Goal: Task Accomplishment & Management: Use online tool/utility

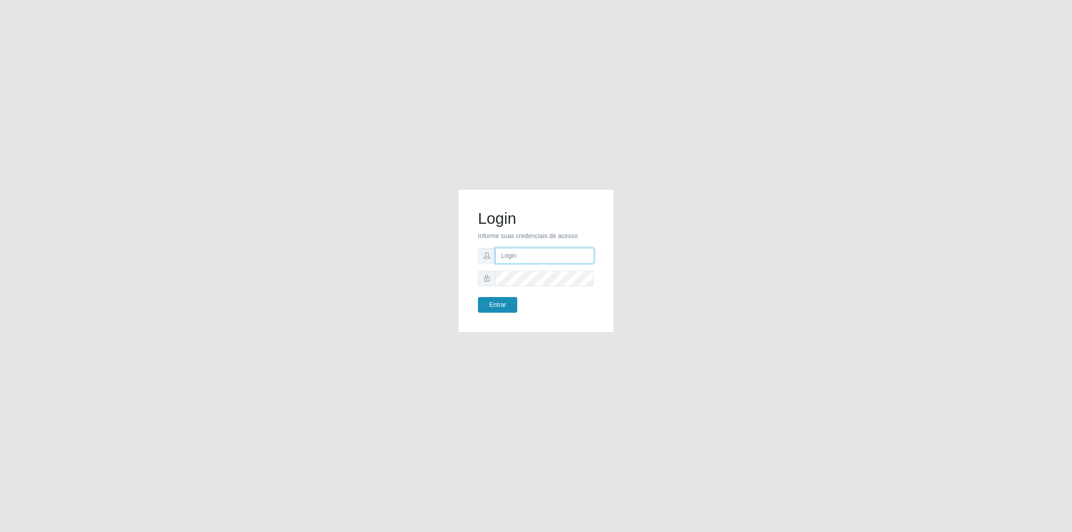
type input "[PERSON_NAME][EMAIL_ADDRESS][DOMAIN_NAME]"
click at [508, 302] on button "Entrar" at bounding box center [497, 305] width 39 height 16
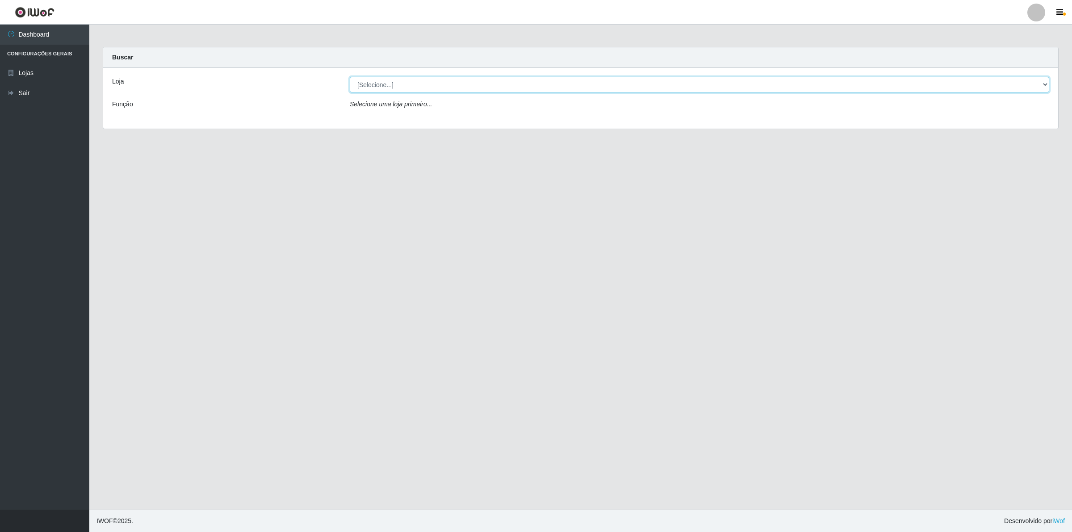
click at [452, 85] on select "[Selecione...] Extrabom - Loja 01 Centro de Distribuição" at bounding box center [699, 85] width 699 height 16
select select "435"
click at [350, 77] on select "[Selecione...] Extrabom - Loja 01 Centro de Distribuição" at bounding box center [699, 85] width 699 height 16
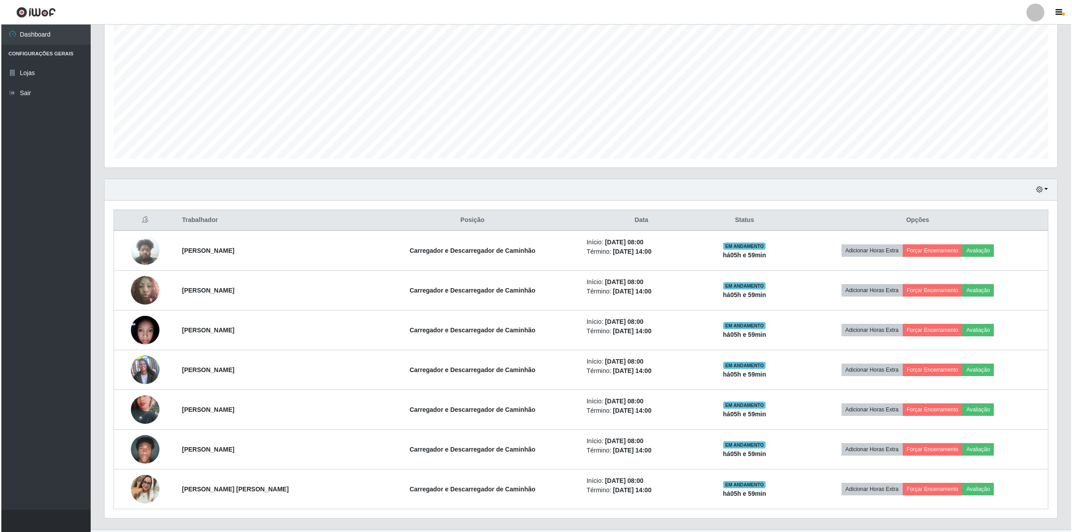
scroll to position [182, 0]
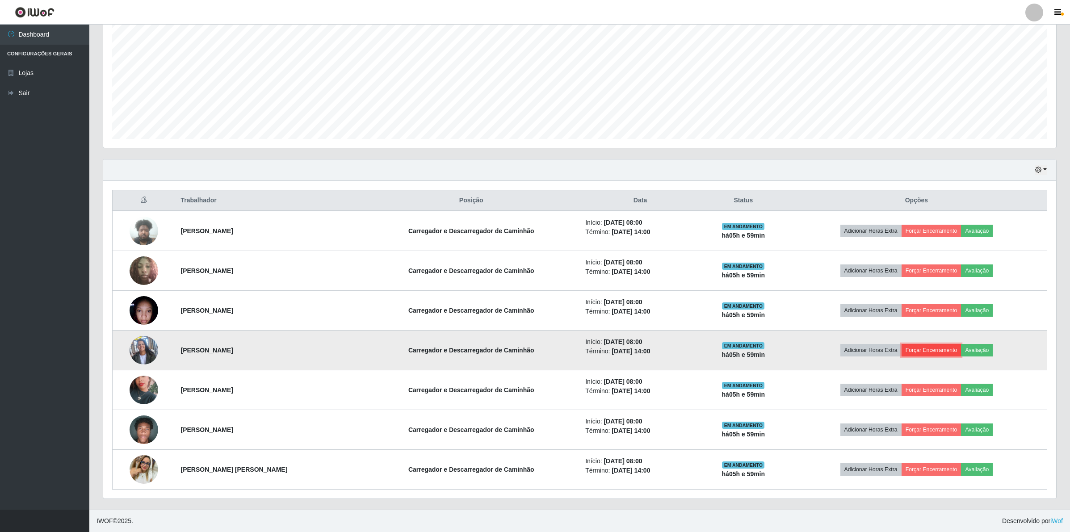
click at [938, 344] on button "Forçar Encerramento" at bounding box center [931, 350] width 60 height 13
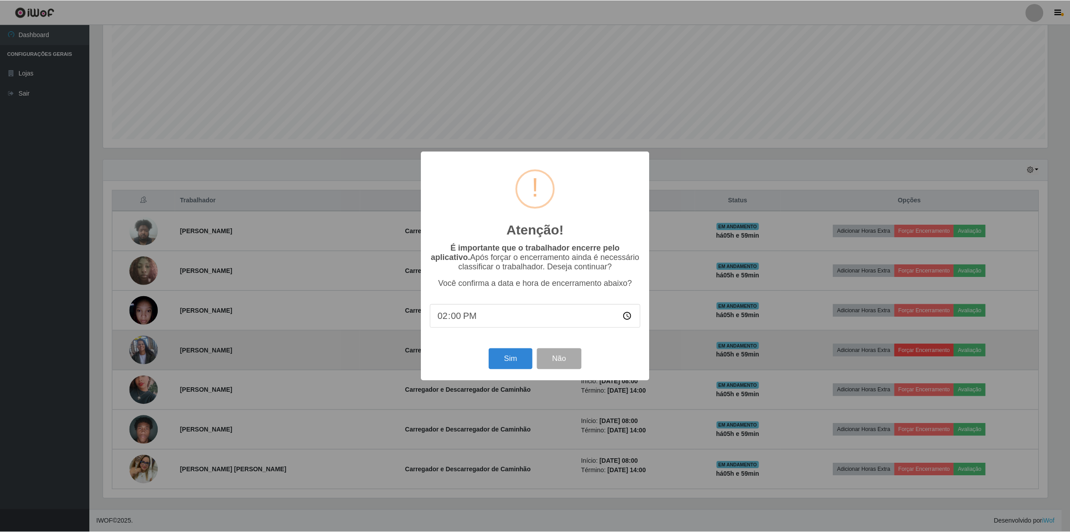
scroll to position [186, 946]
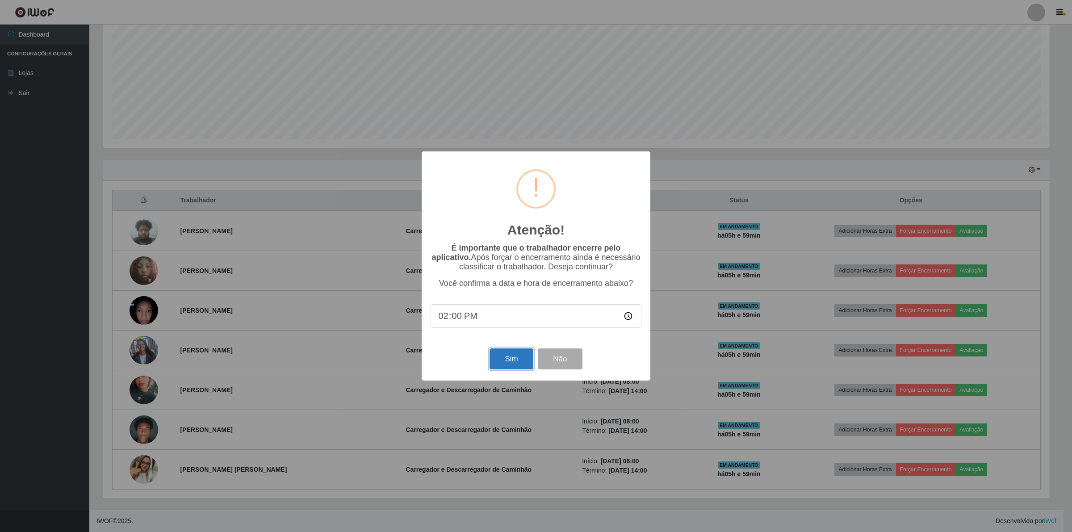
click at [503, 360] on button "Sim" at bounding box center [511, 358] width 43 height 21
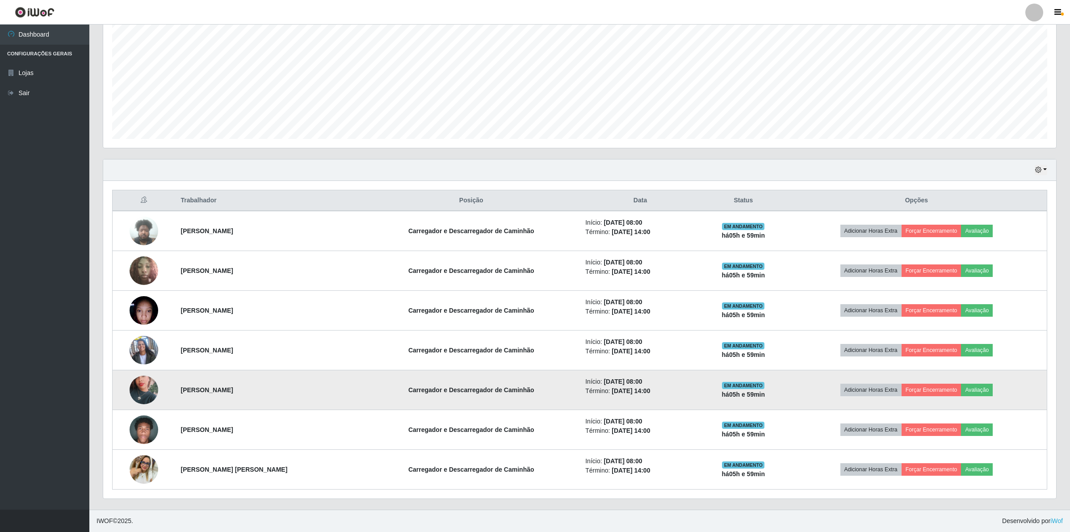
scroll to position [186, 955]
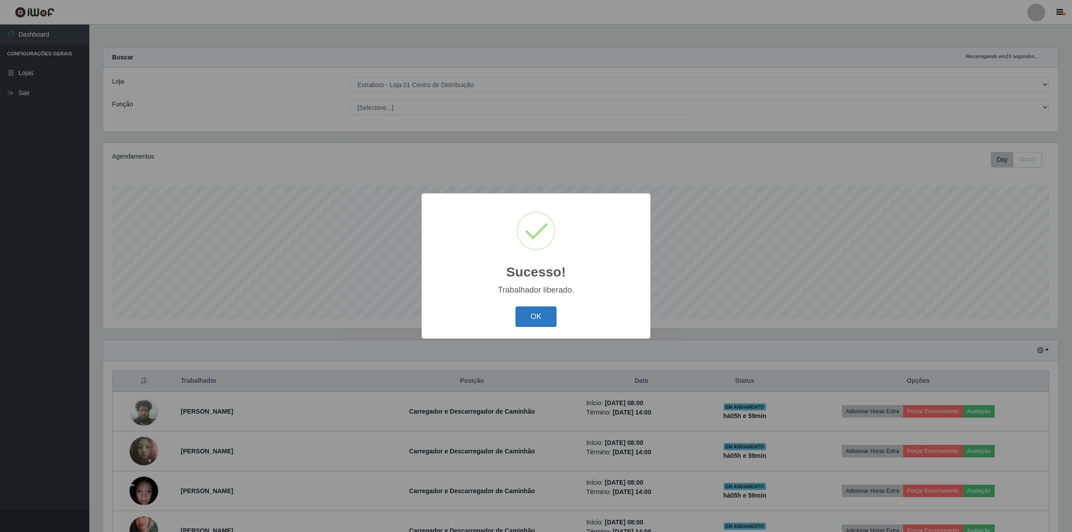
click at [548, 313] on button "OK" at bounding box center [536, 316] width 42 height 21
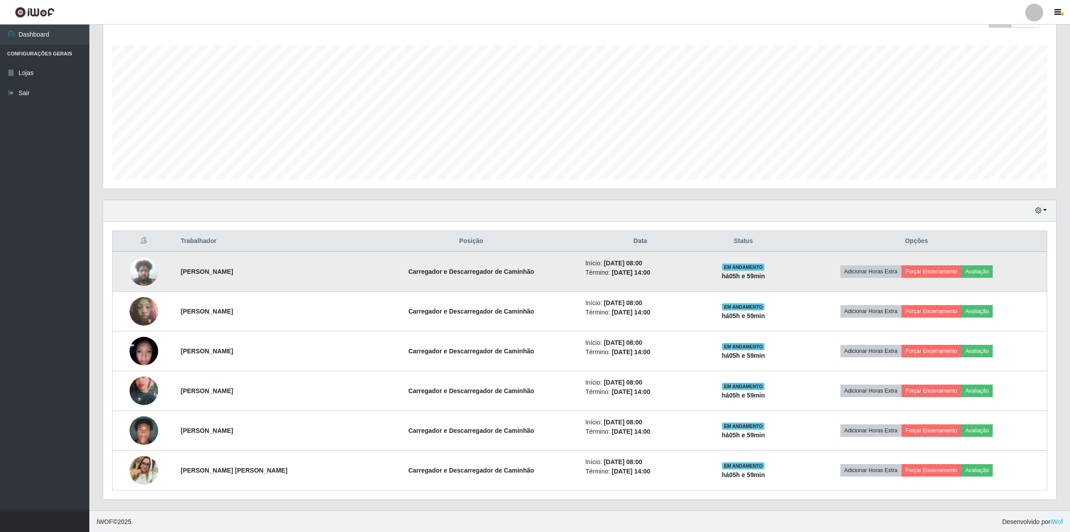
scroll to position [142, 0]
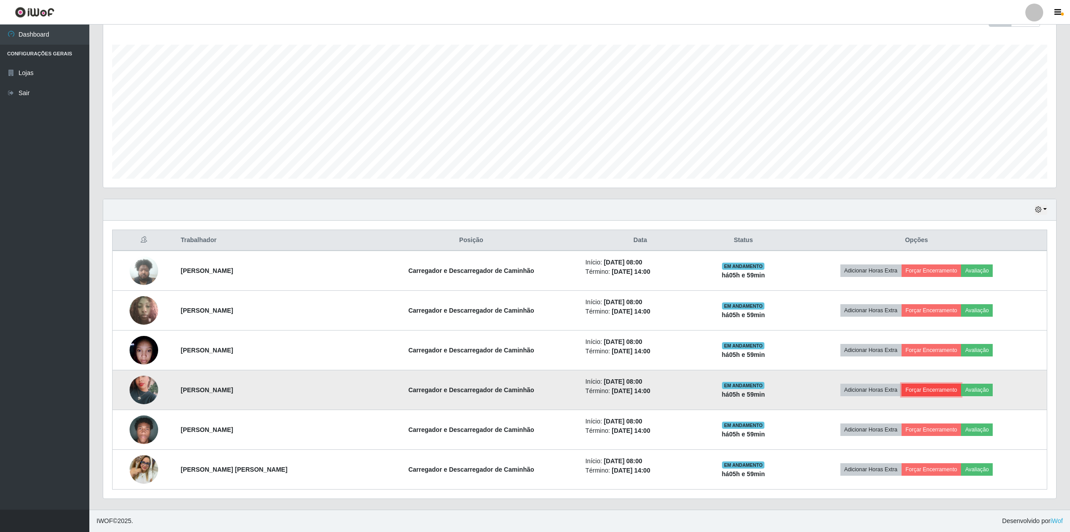
click at [925, 386] on button "Forçar Encerramento" at bounding box center [931, 390] width 60 height 13
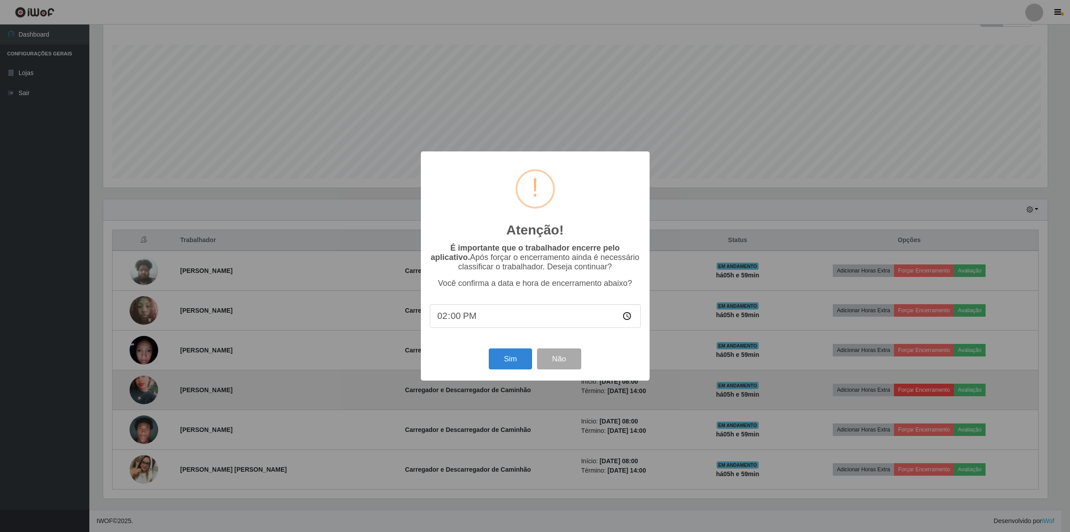
scroll to position [186, 946]
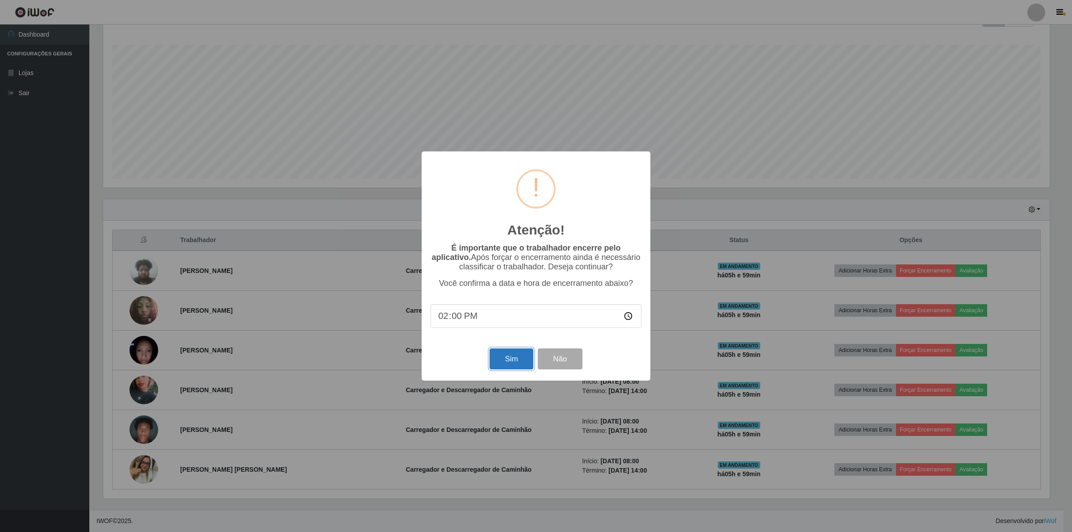
click at [506, 362] on button "Sim" at bounding box center [511, 358] width 43 height 21
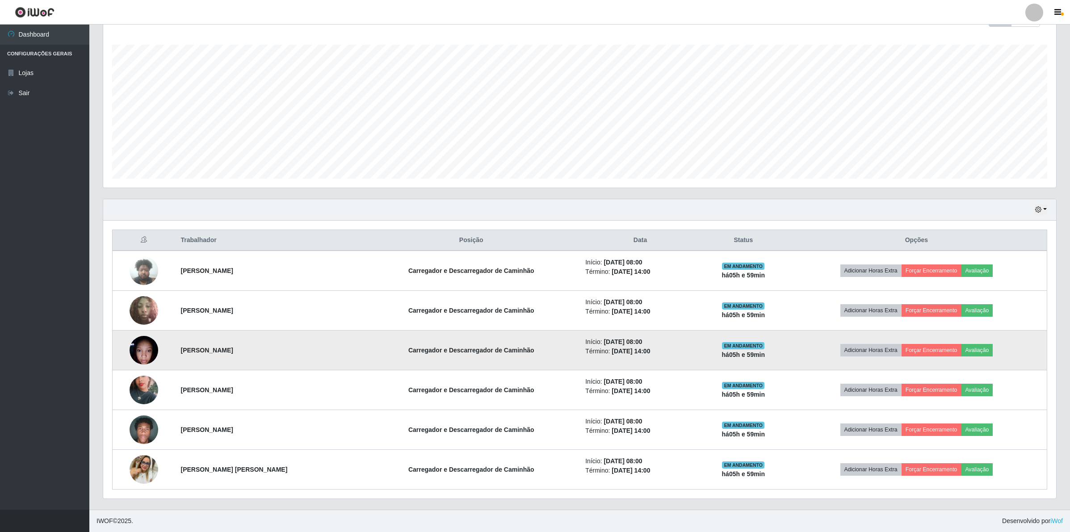
scroll to position [186, 955]
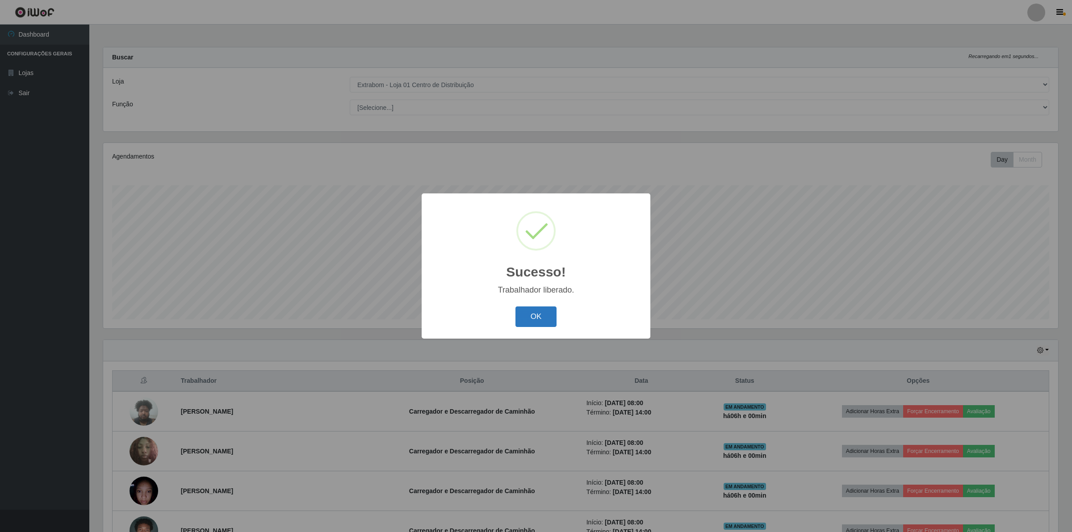
click at [545, 316] on button "OK" at bounding box center [536, 316] width 42 height 21
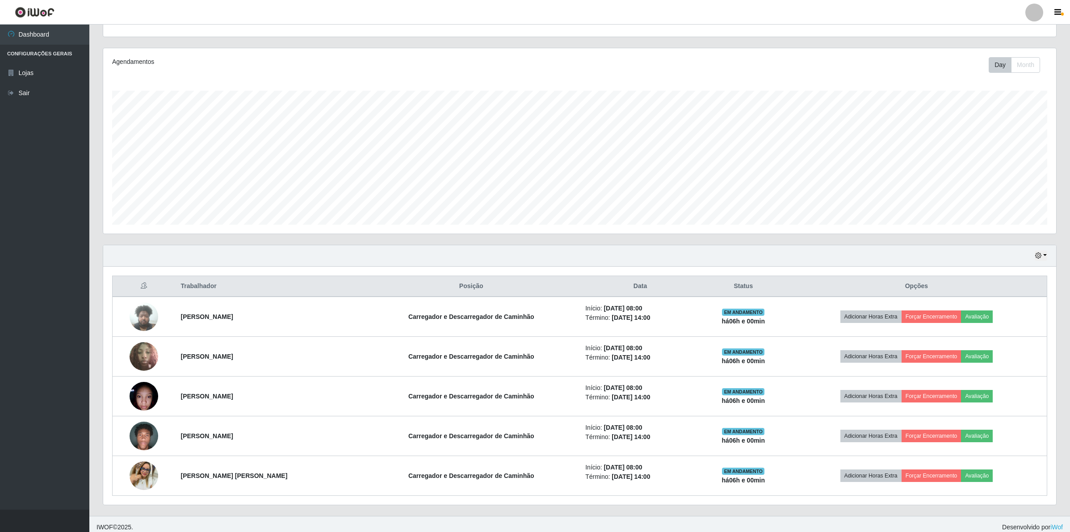
scroll to position [102, 0]
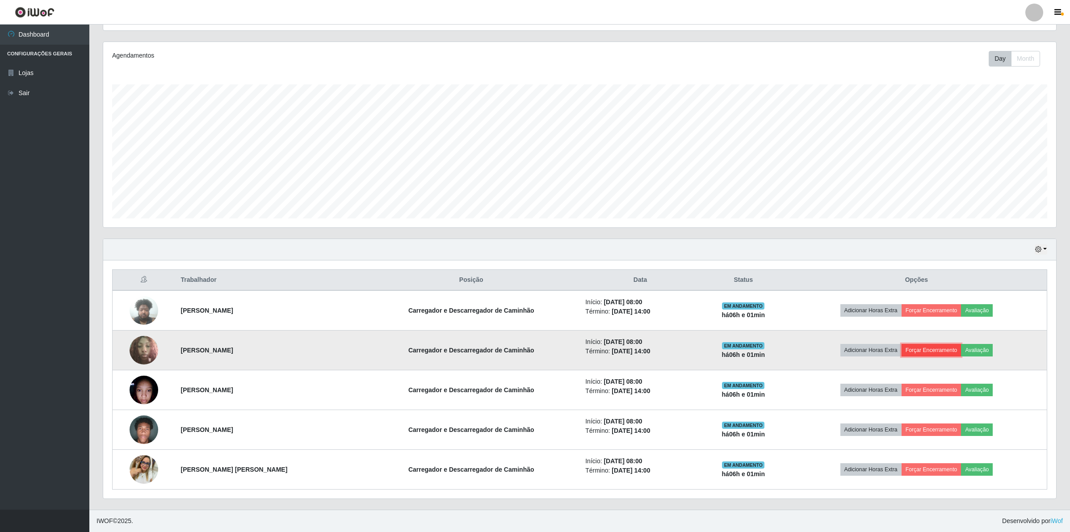
click at [928, 353] on button "Forçar Encerramento" at bounding box center [931, 350] width 60 height 13
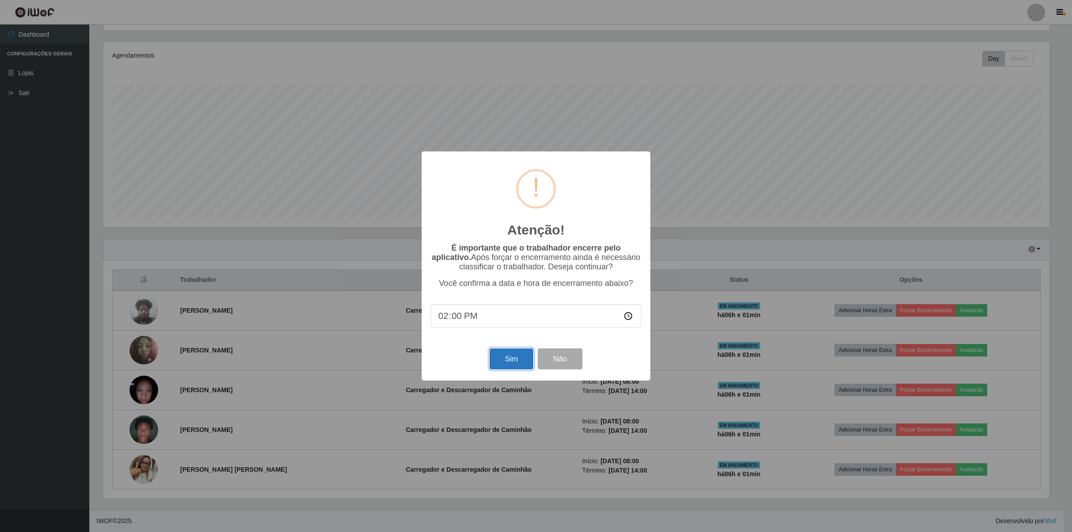
click at [525, 369] on button "Sim" at bounding box center [511, 358] width 43 height 21
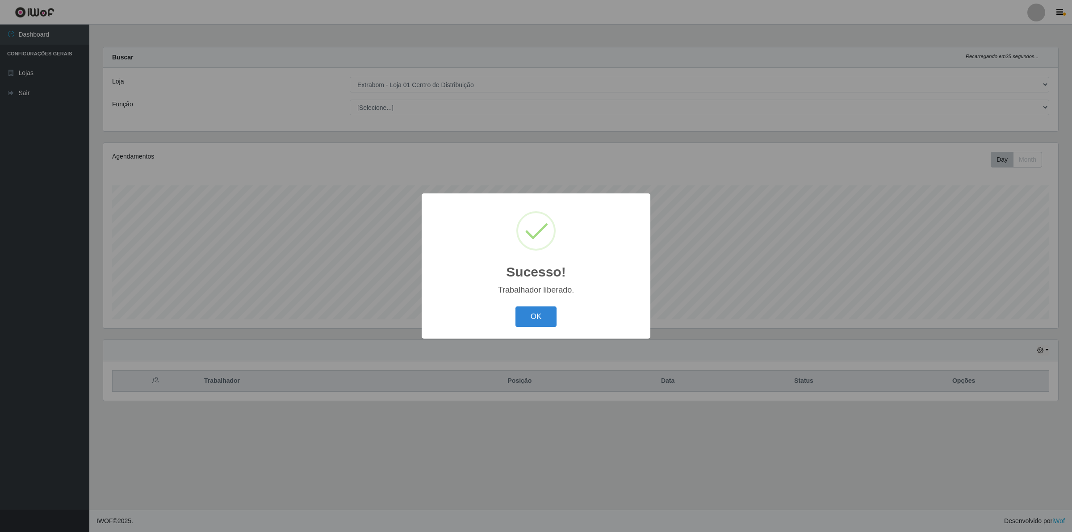
scroll to position [186, 955]
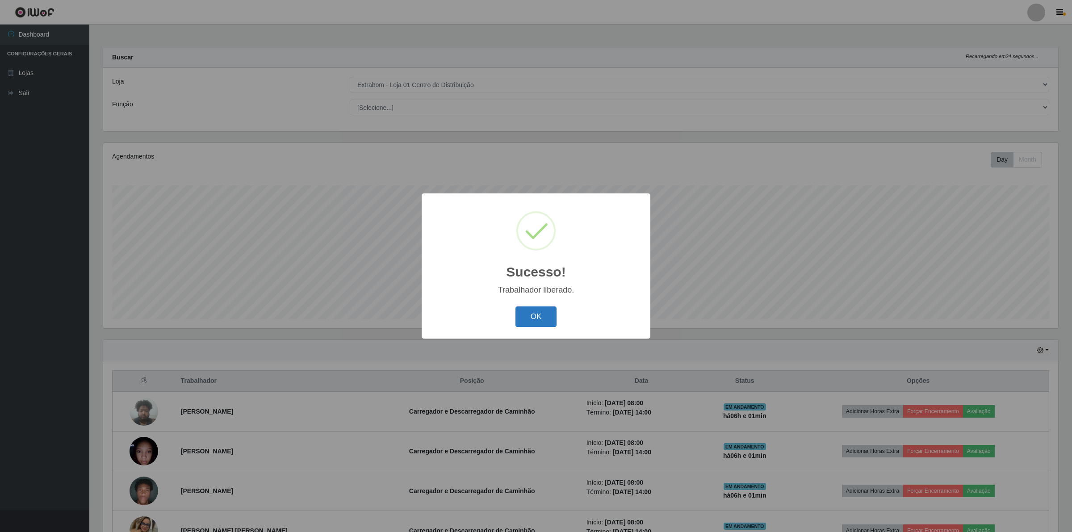
click at [531, 314] on button "OK" at bounding box center [536, 316] width 42 height 21
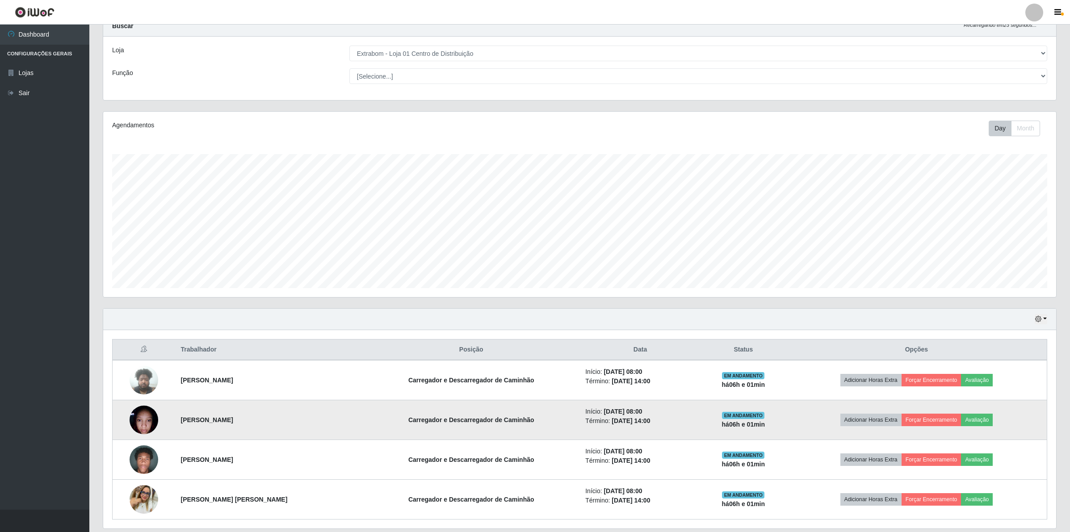
scroll to position [63, 0]
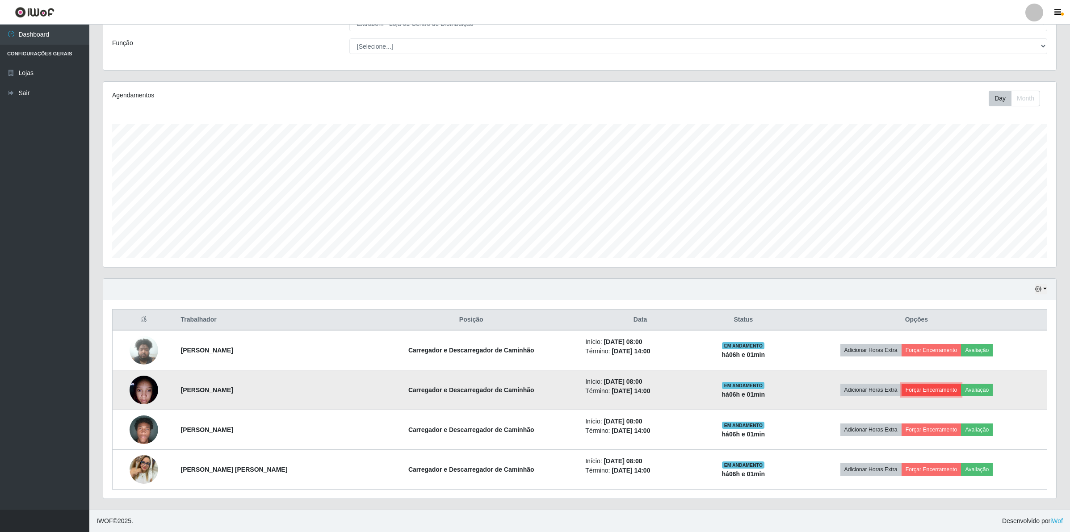
click at [930, 385] on button "Forçar Encerramento" at bounding box center [931, 390] width 60 height 13
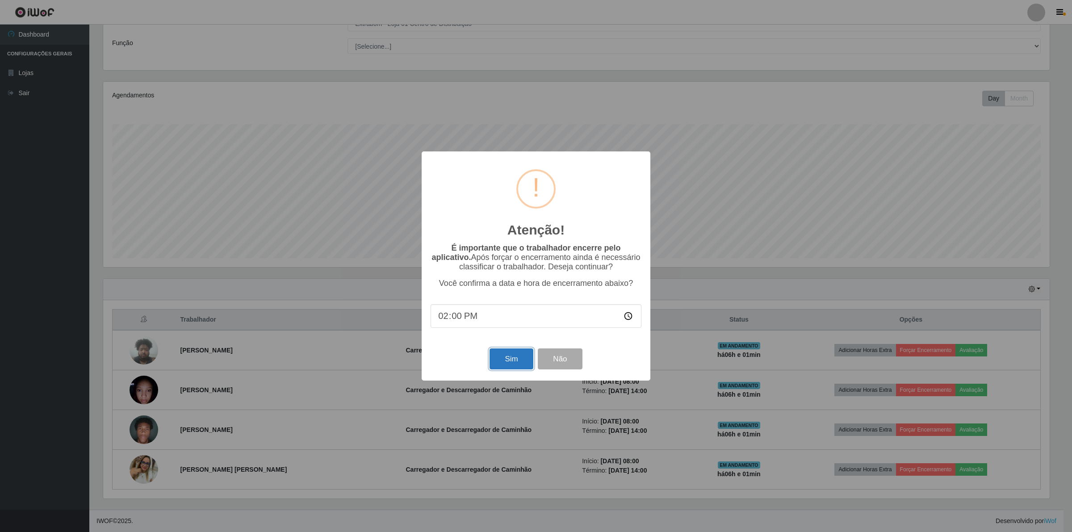
click at [516, 358] on button "Sim" at bounding box center [511, 358] width 43 height 21
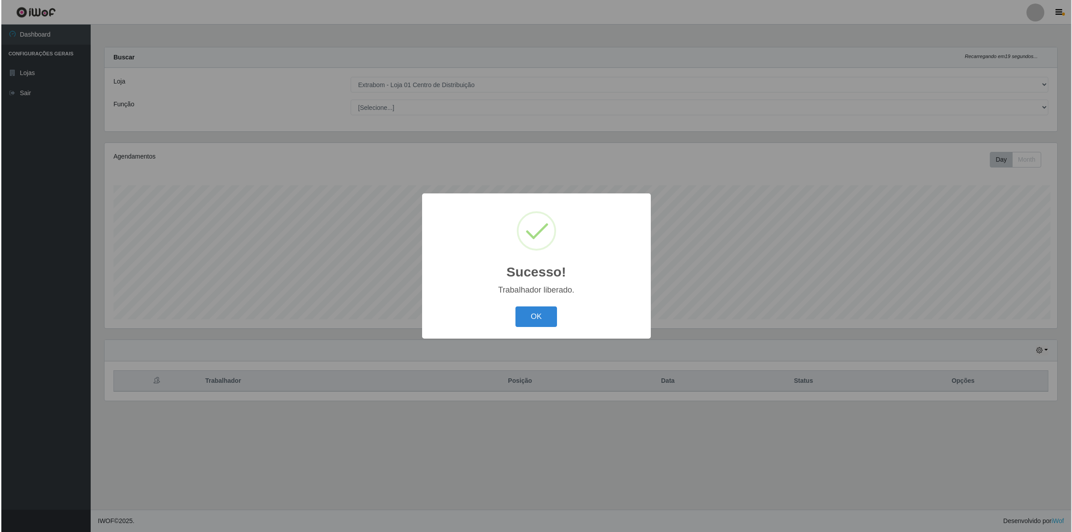
scroll to position [186, 955]
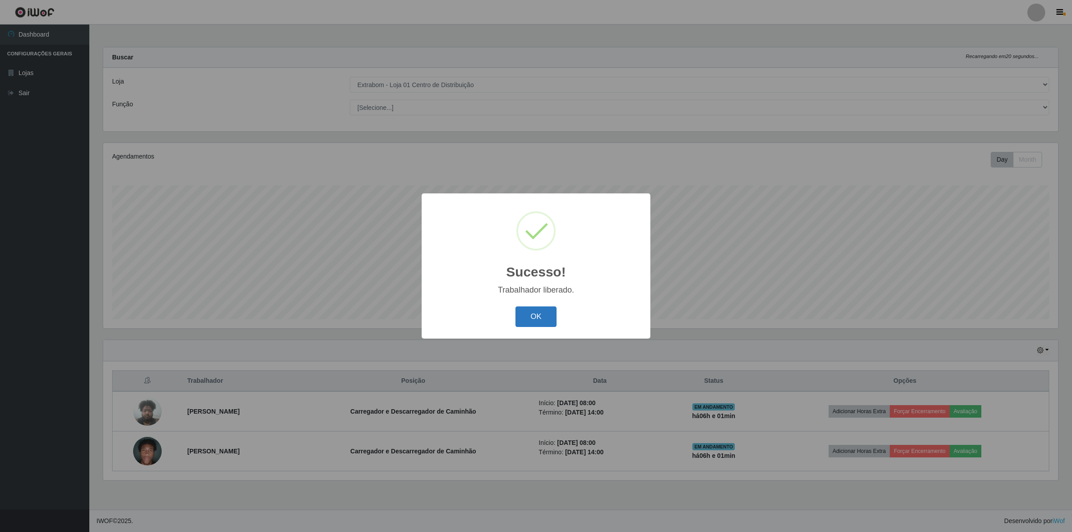
click at [534, 319] on button "OK" at bounding box center [536, 316] width 42 height 21
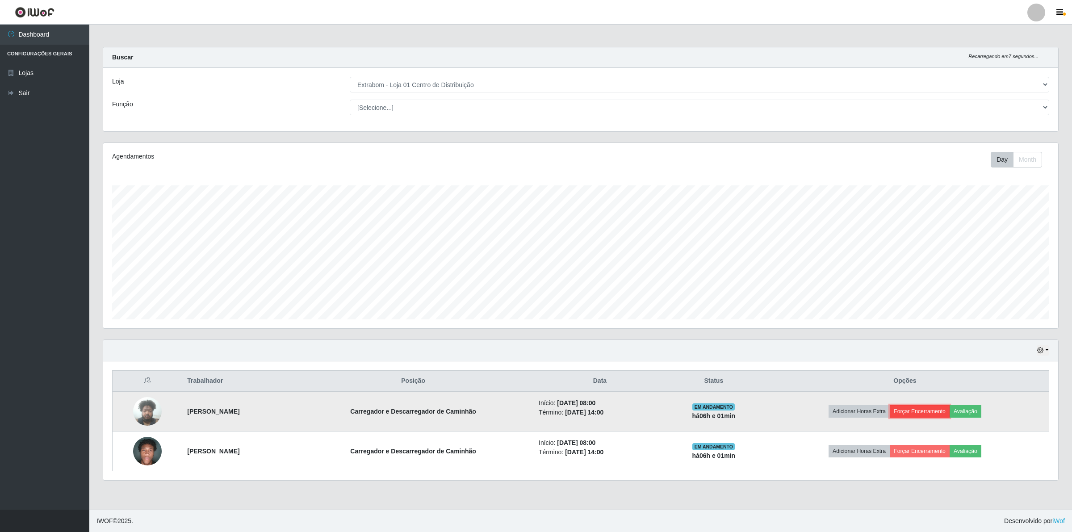
click at [930, 415] on button "Forçar Encerramento" at bounding box center [920, 411] width 60 height 13
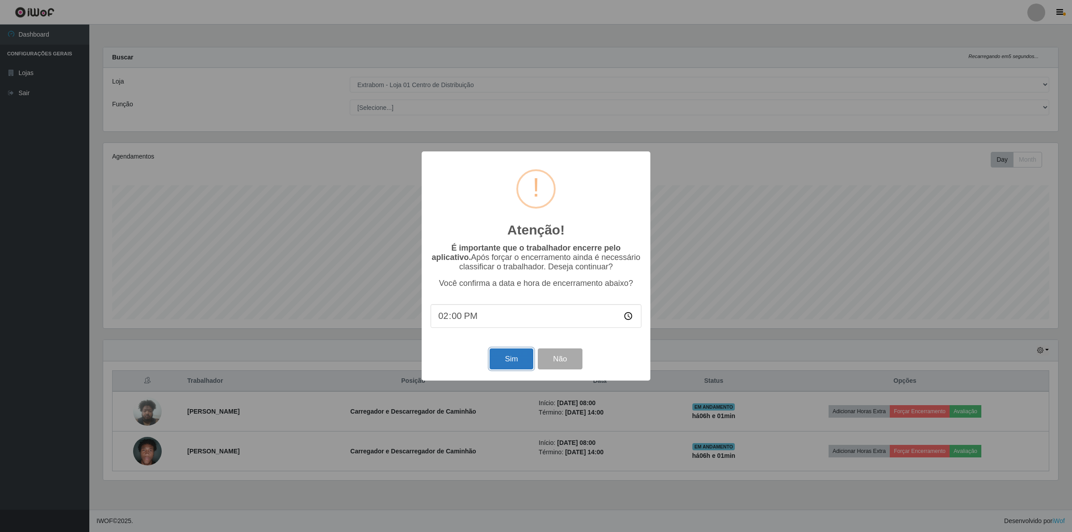
click at [514, 369] on button "Sim" at bounding box center [511, 358] width 43 height 21
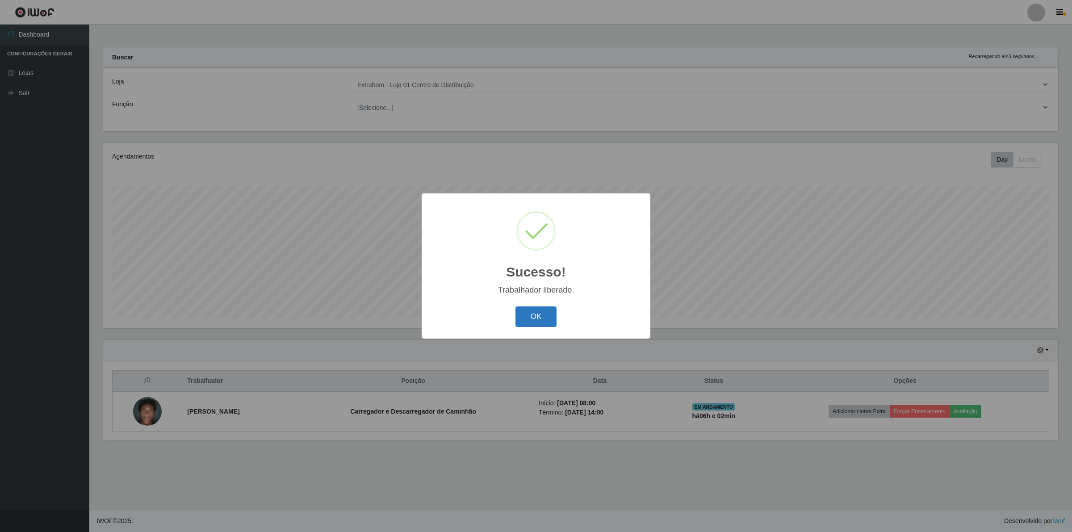
click at [536, 315] on button "OK" at bounding box center [536, 316] width 42 height 21
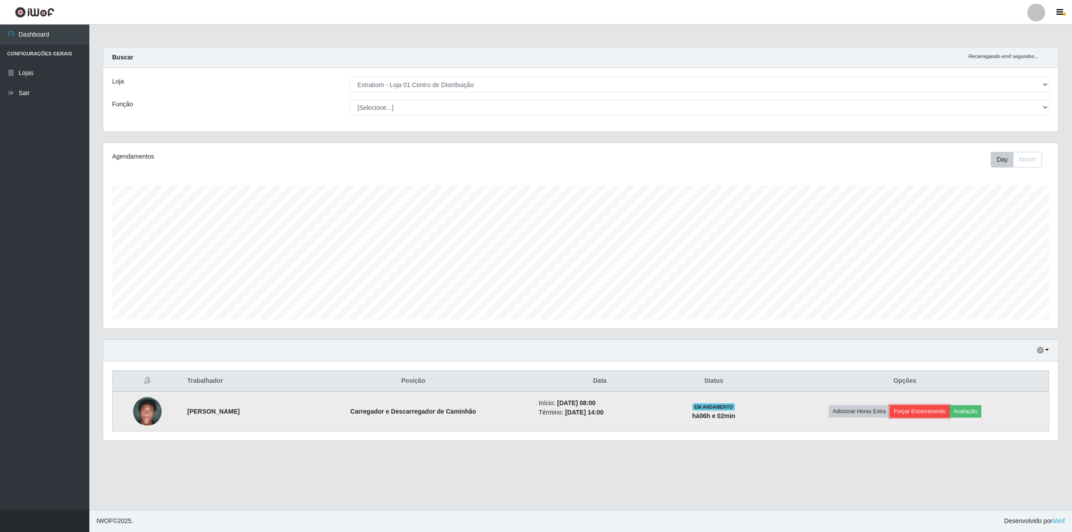
click at [930, 409] on button "Forçar Encerramento" at bounding box center [920, 411] width 60 height 13
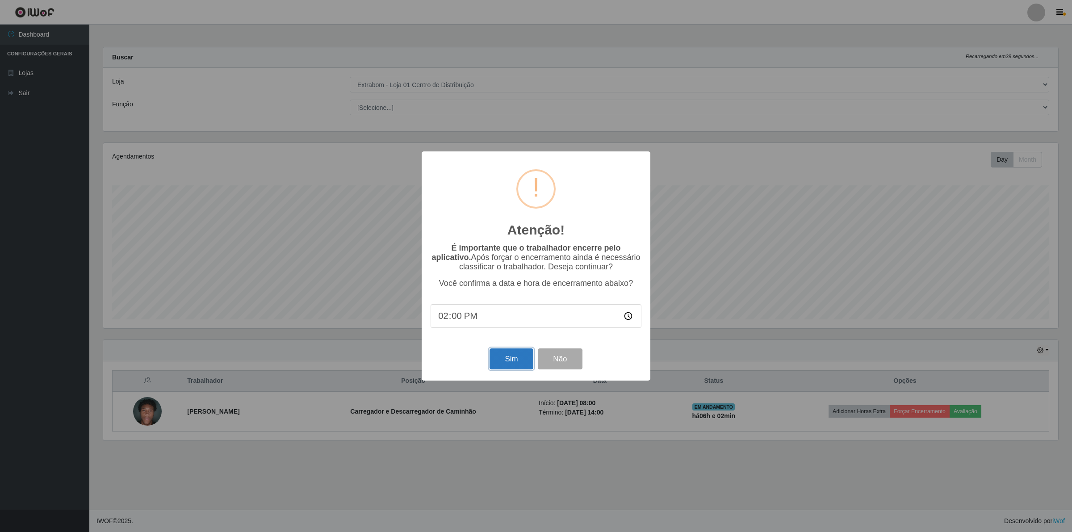
click at [501, 358] on button "Sim" at bounding box center [511, 358] width 43 height 21
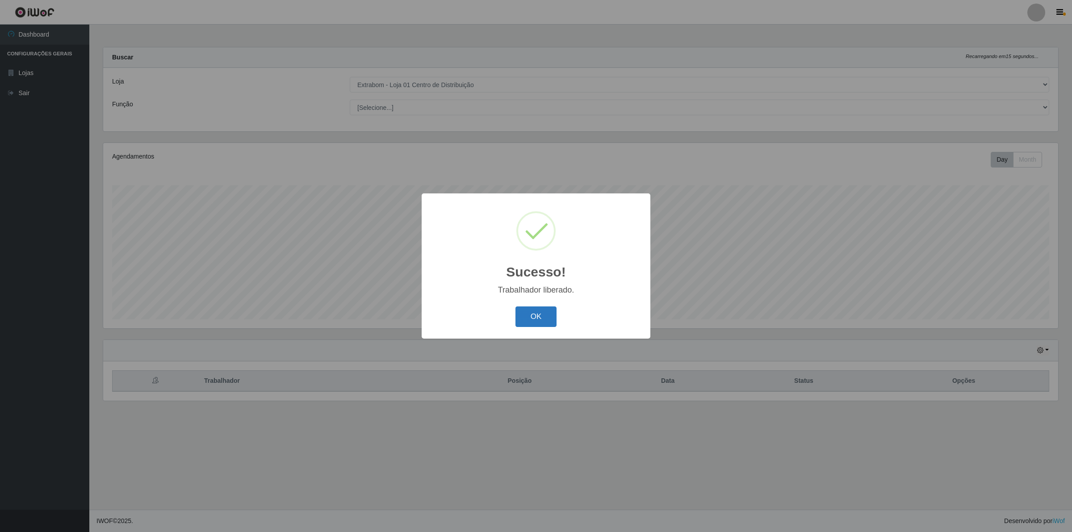
click at [535, 309] on button "OK" at bounding box center [536, 316] width 42 height 21
